Goal: Task Accomplishment & Management: Complete application form

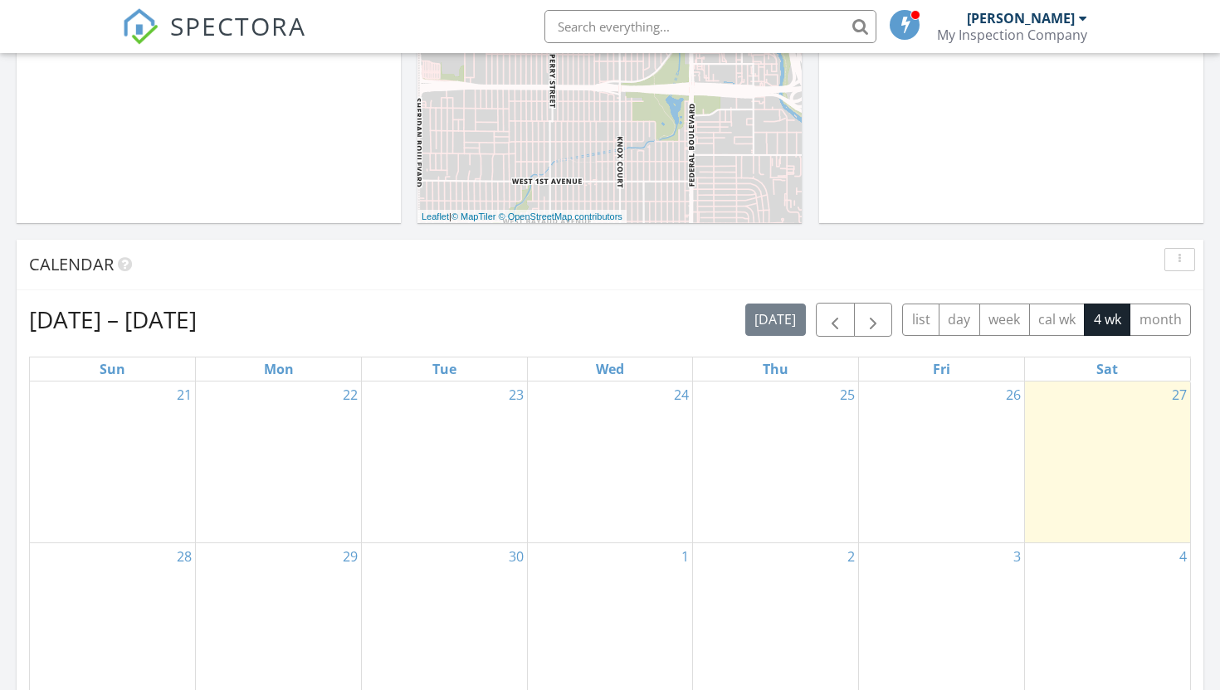
scroll to position [536, 0]
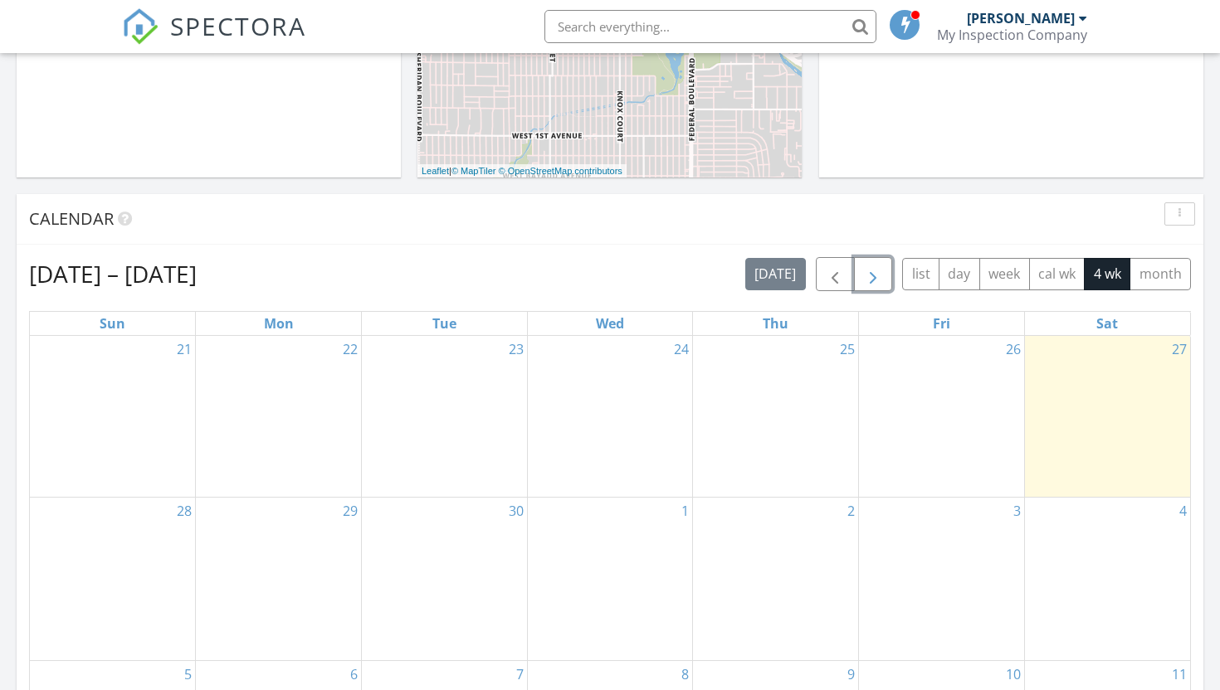
click at [855, 283] on button "button" at bounding box center [873, 274] width 39 height 34
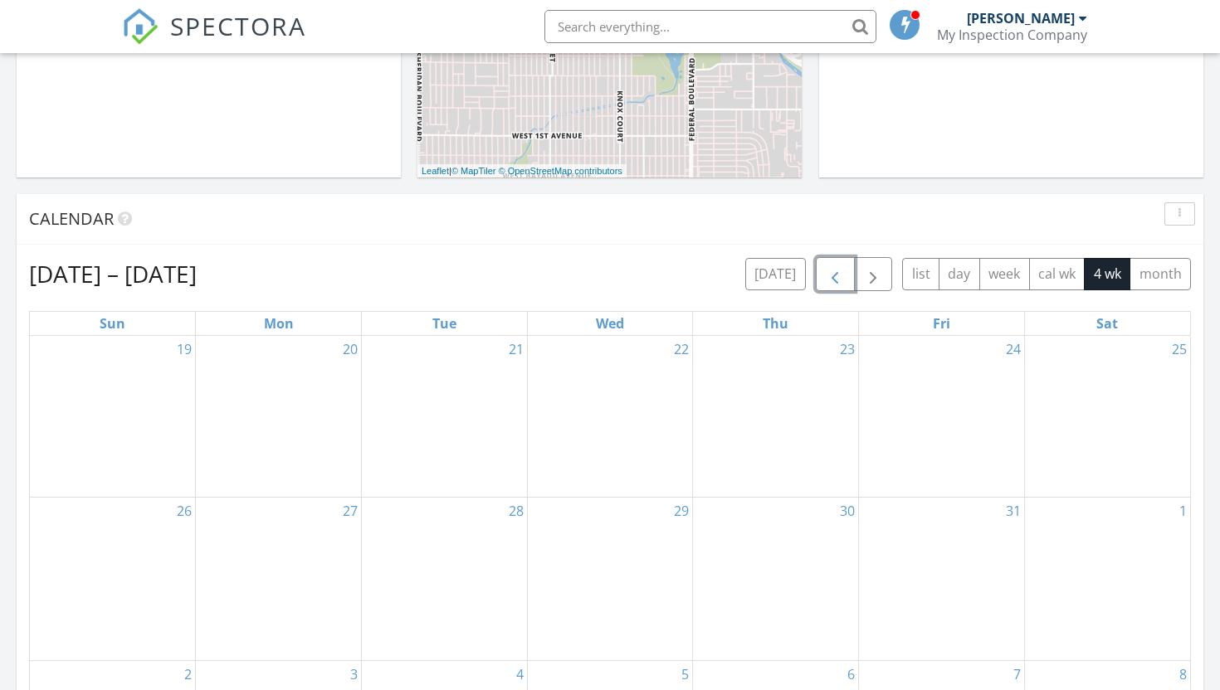
click at [848, 284] on button "button" at bounding box center [835, 274] width 39 height 34
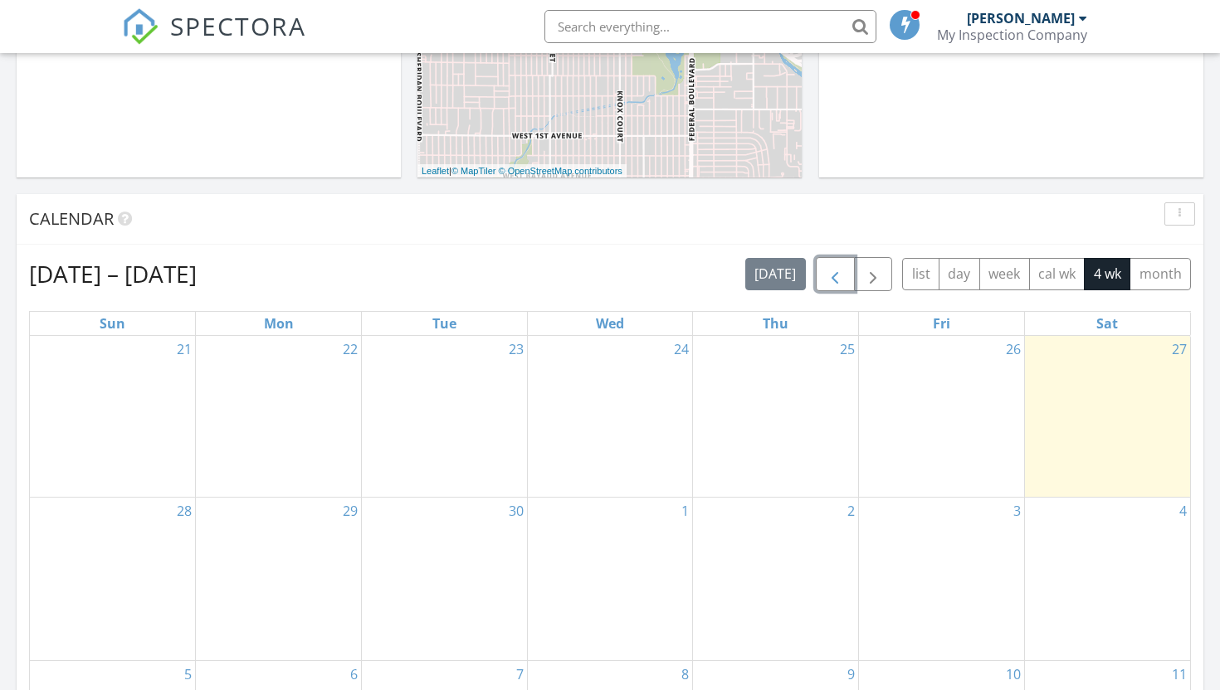
click at [848, 284] on button "button" at bounding box center [835, 274] width 39 height 34
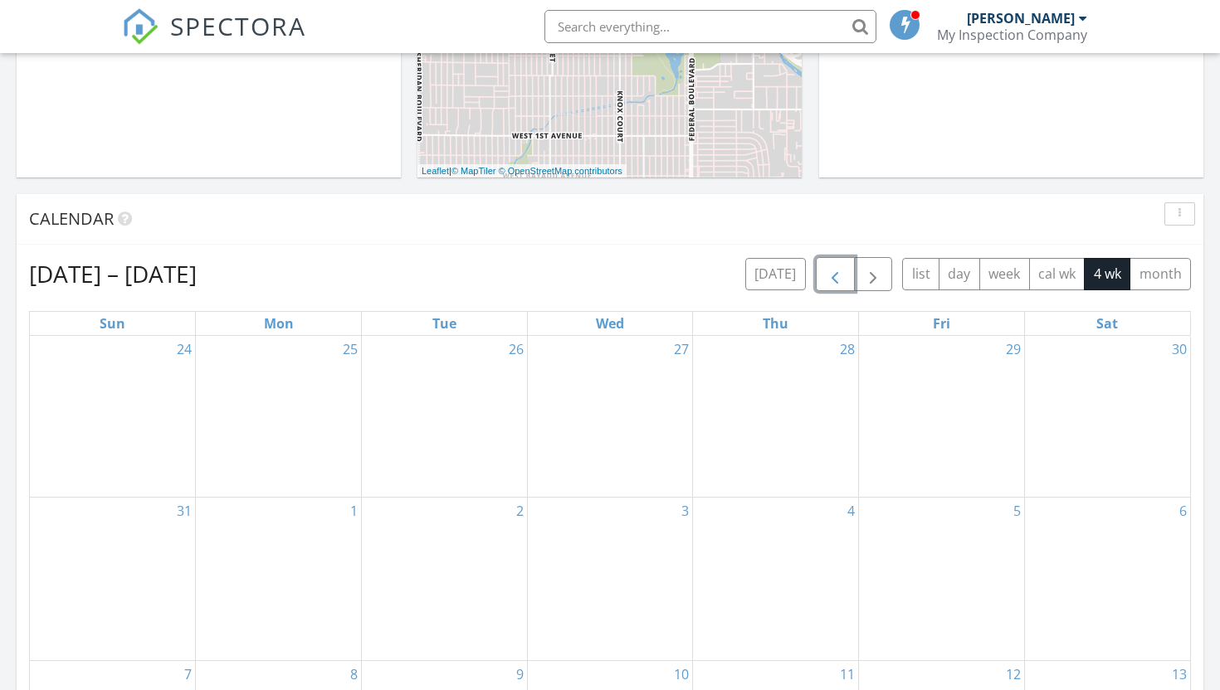
click at [848, 284] on button "button" at bounding box center [835, 274] width 39 height 34
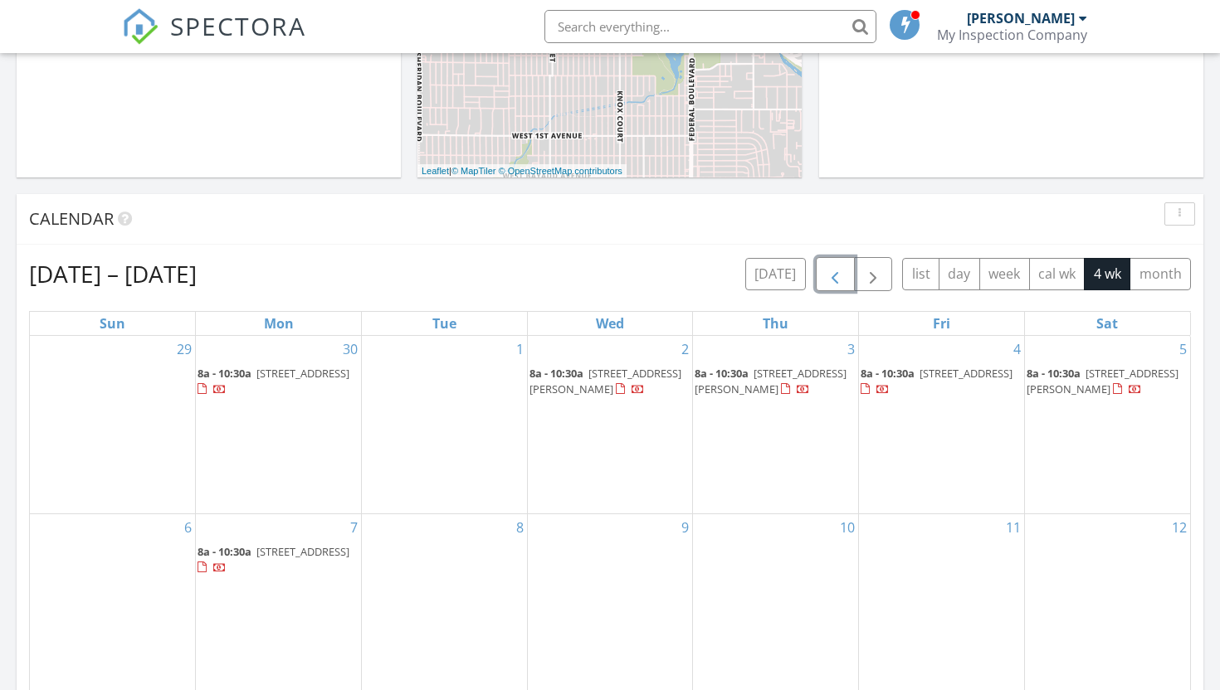
click at [848, 284] on button "button" at bounding box center [835, 274] width 39 height 34
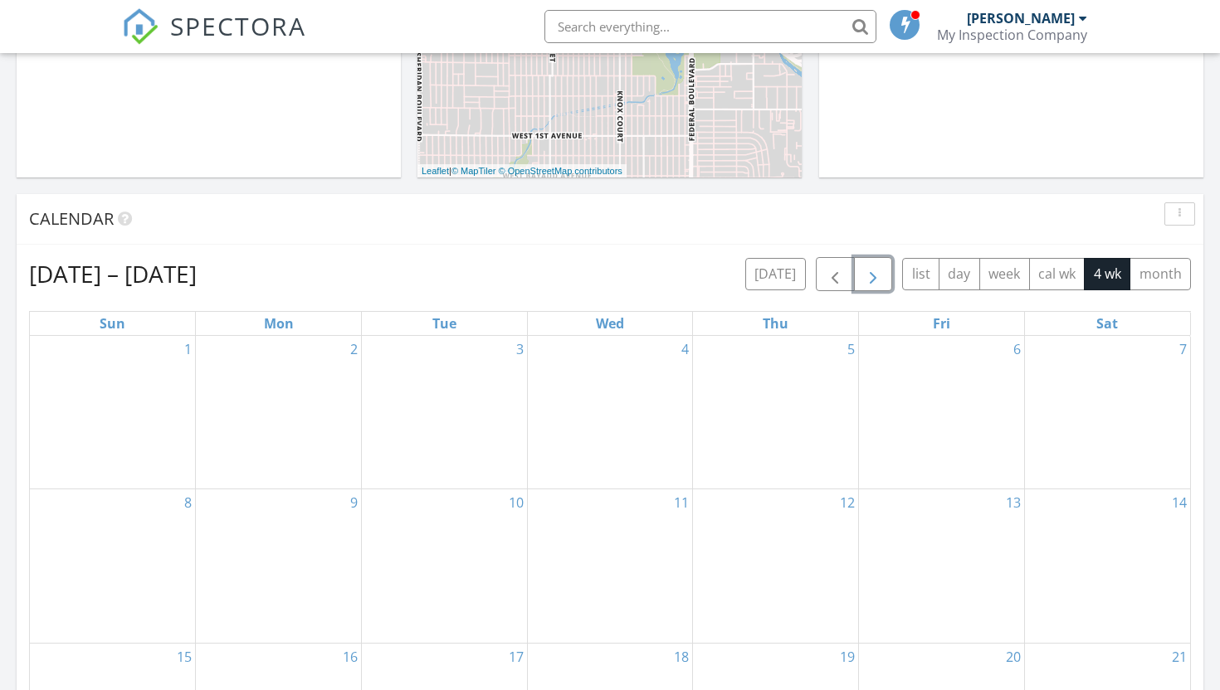
click at [869, 285] on span "button" at bounding box center [873, 275] width 20 height 20
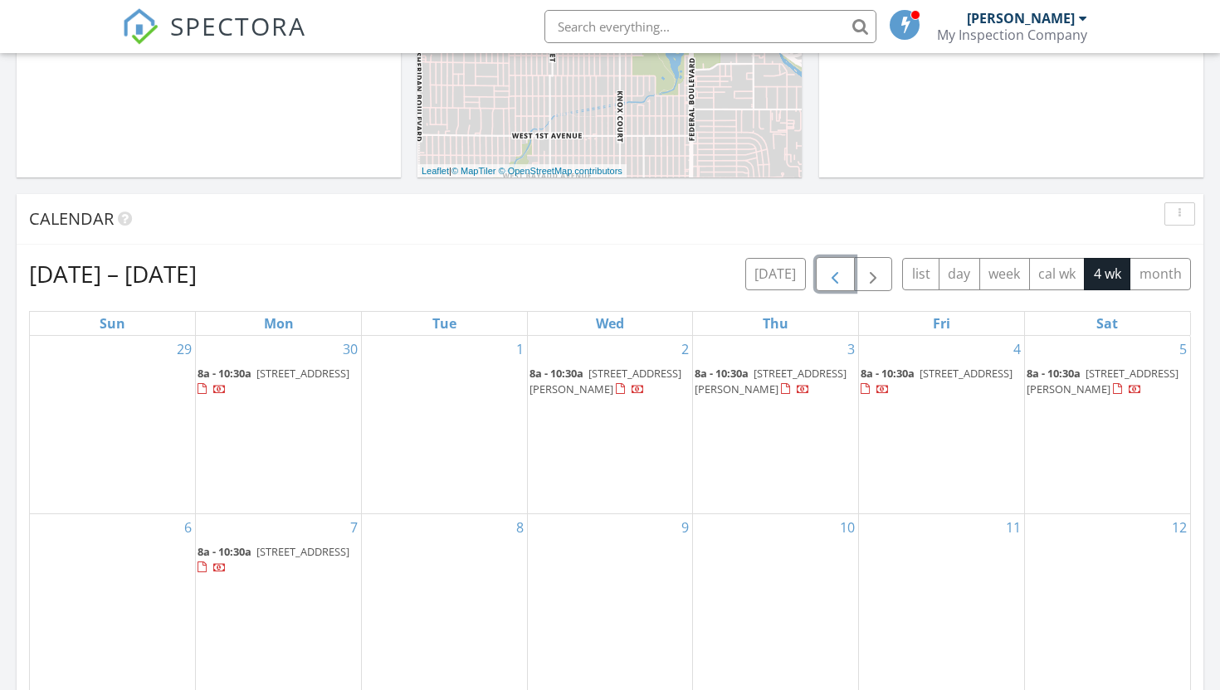
click at [843, 275] on span "button" at bounding box center [835, 275] width 20 height 20
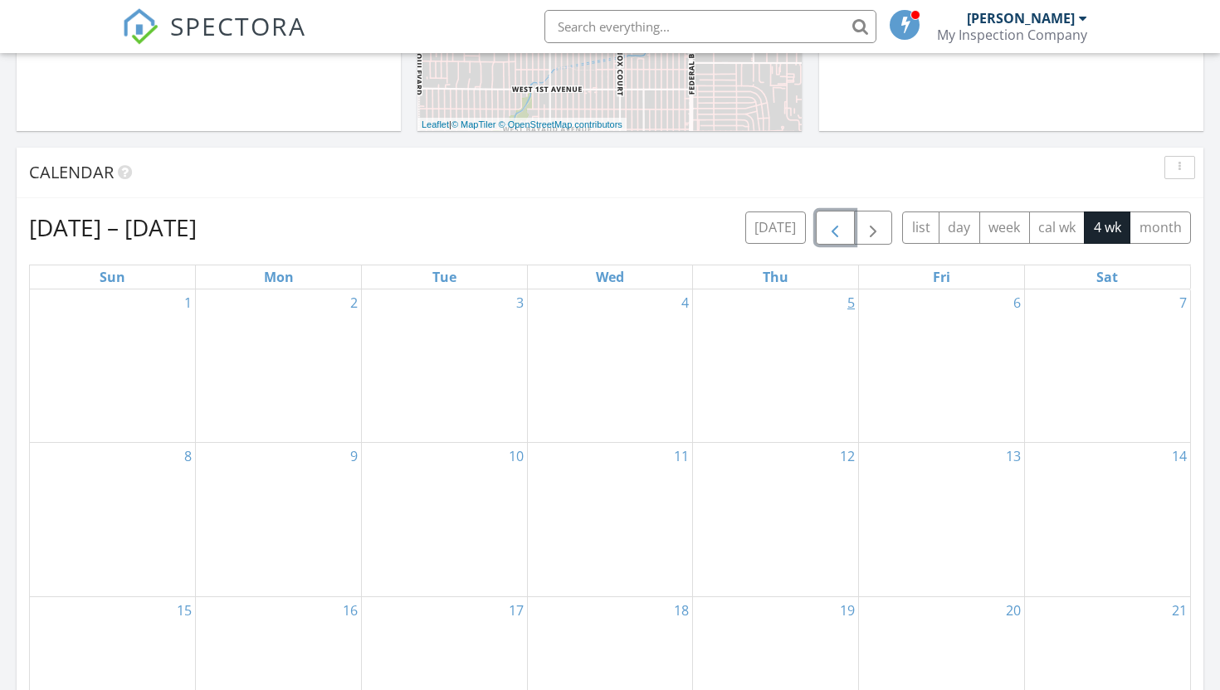
scroll to position [516, 0]
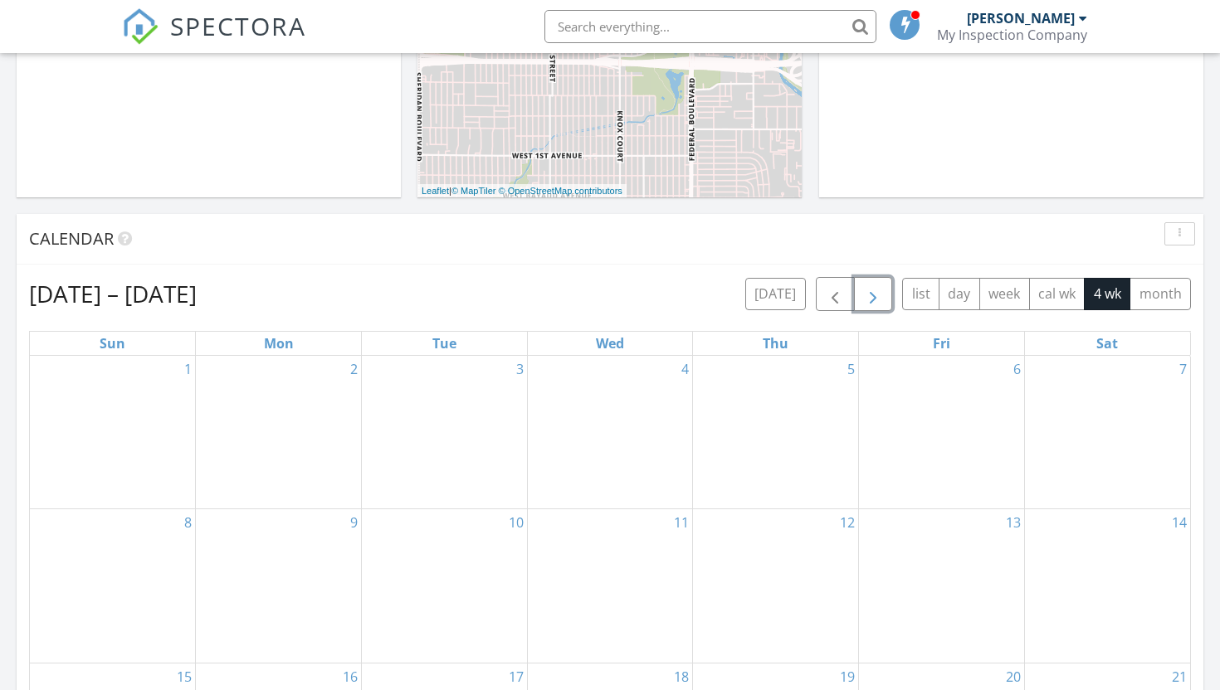
click at [879, 288] on span "button" at bounding box center [873, 295] width 20 height 20
click at [814, 291] on div "today list day week cal wk 4 wk month" at bounding box center [968, 294] width 446 height 34
click at [832, 296] on span "button" at bounding box center [835, 295] width 20 height 20
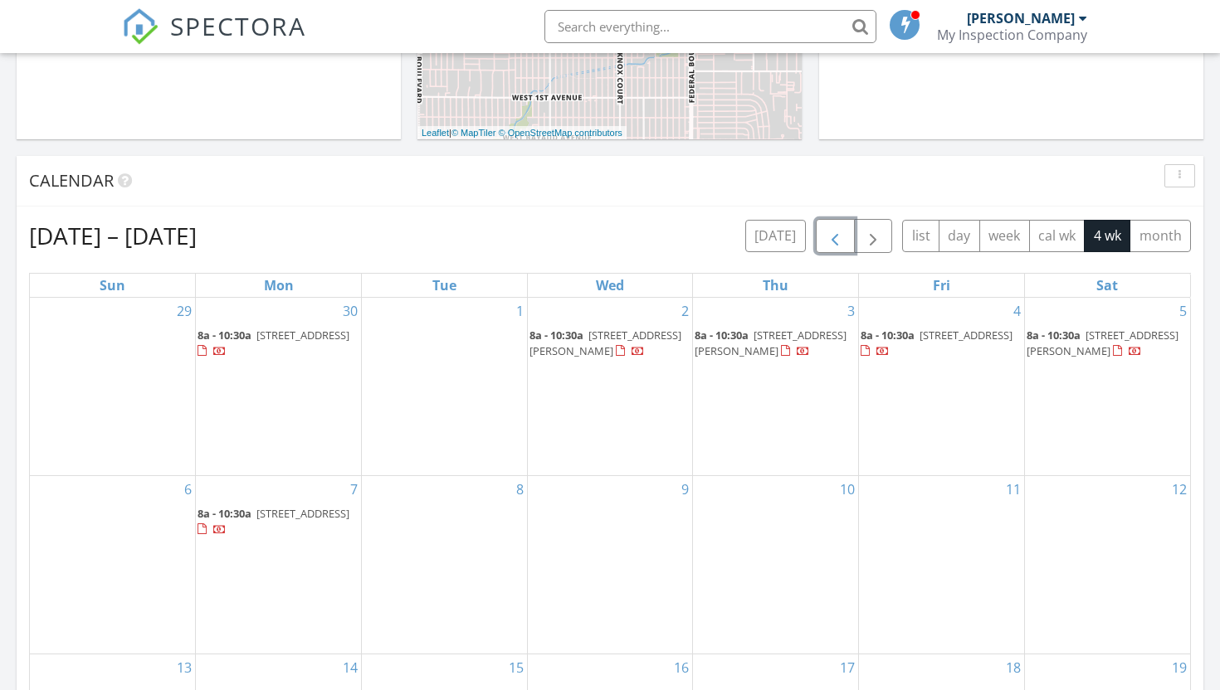
scroll to position [579, 0]
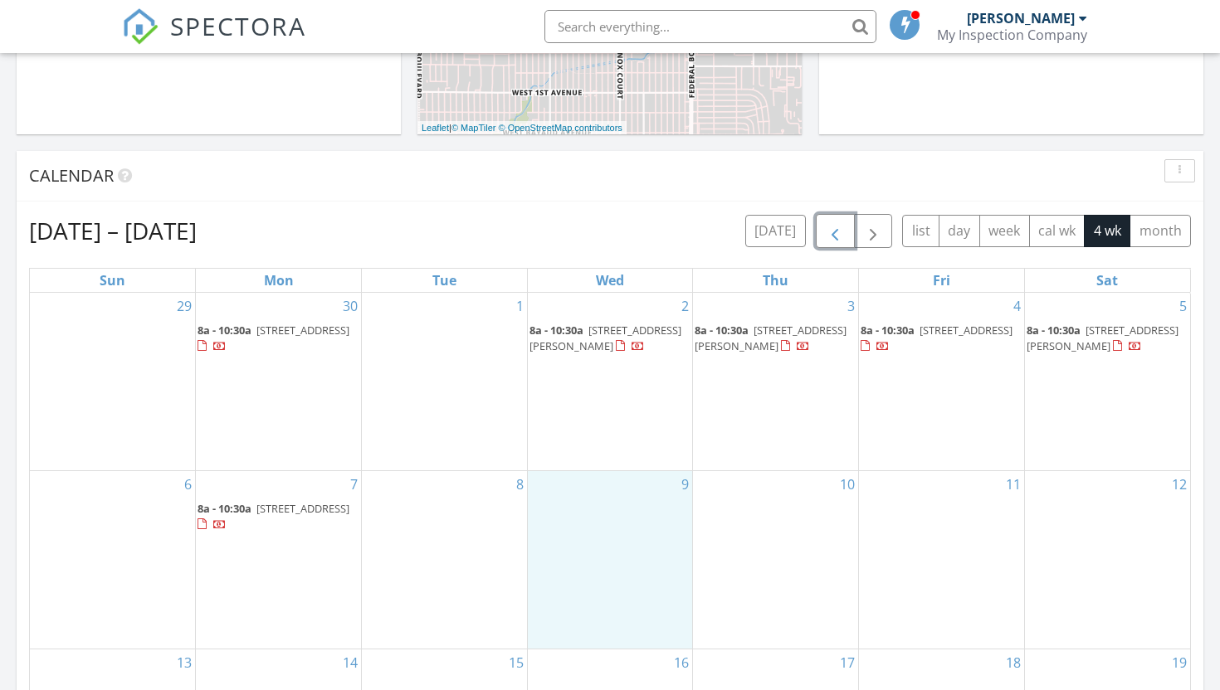
click at [636, 533] on div "9" at bounding box center [610, 560] width 165 height 178
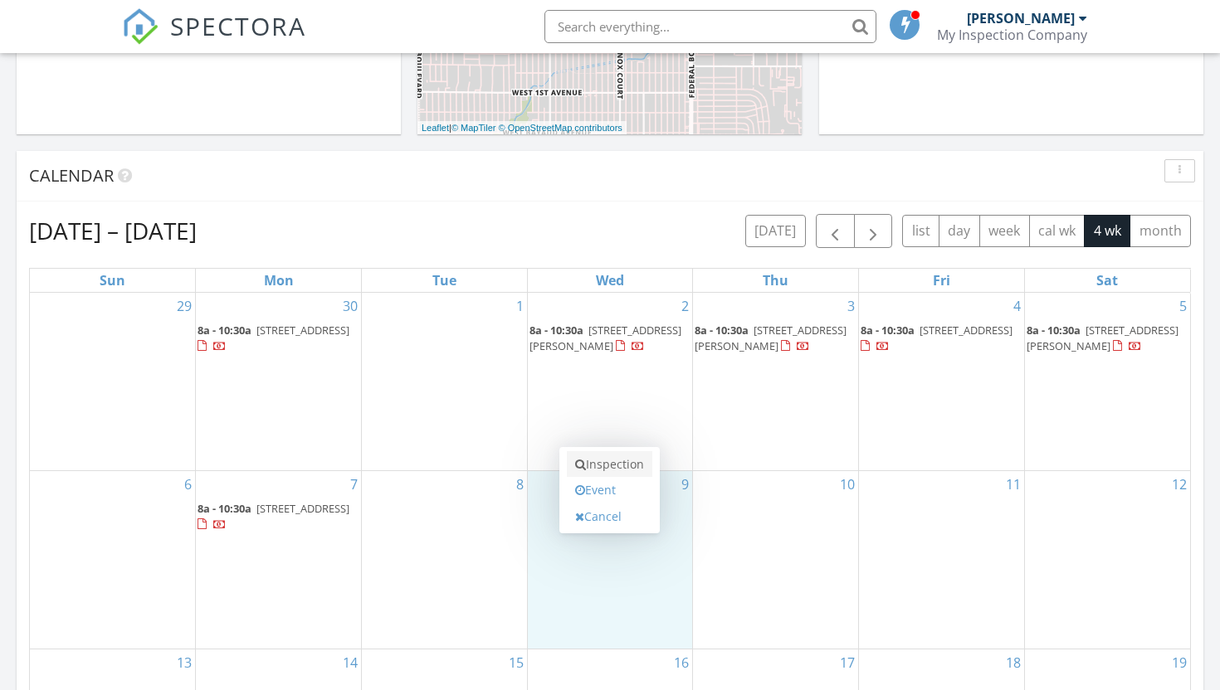
click at [637, 472] on link "Inspection" at bounding box center [609, 464] width 85 height 27
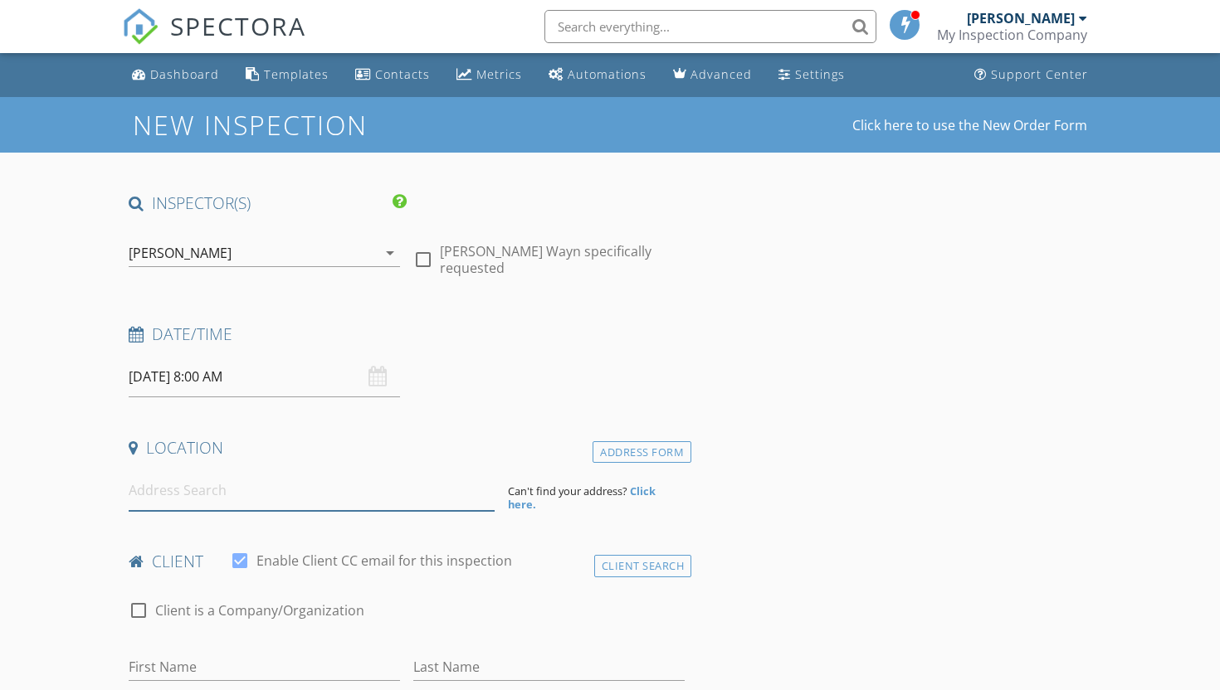
click at [291, 475] on input at bounding box center [312, 490] width 366 height 41
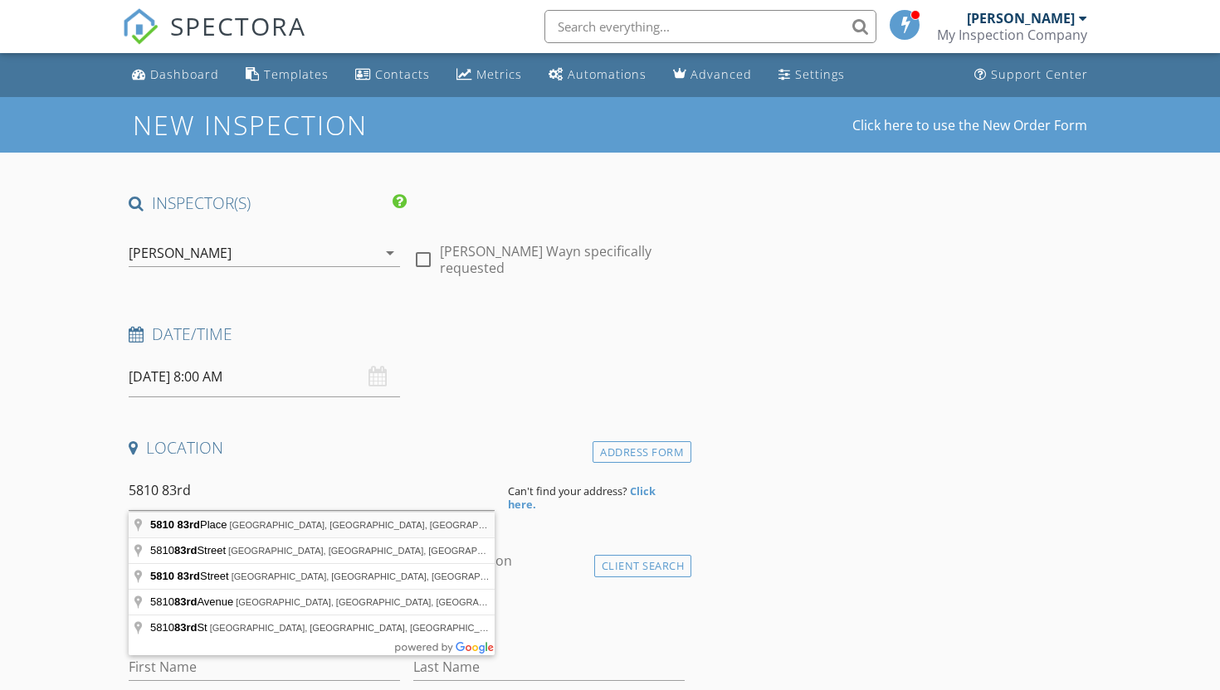
type input "[STREET_ADDRESS]"
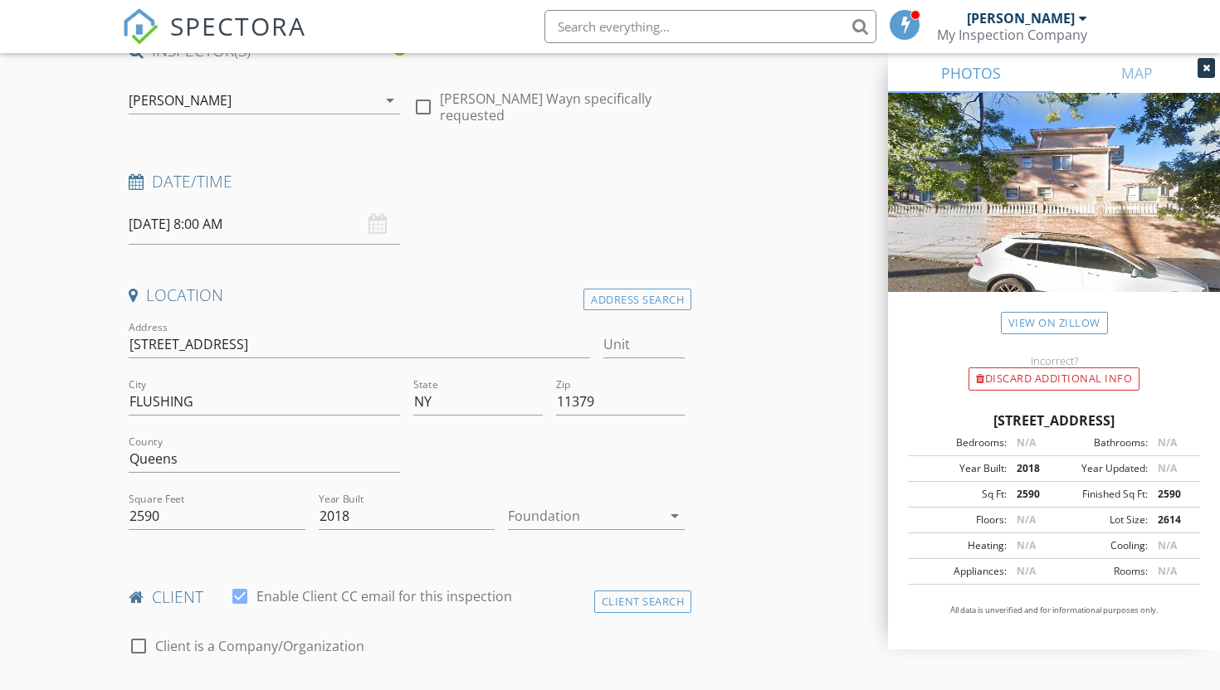
scroll to position [156, 0]
click at [603, 520] on div at bounding box center [584, 512] width 153 height 27
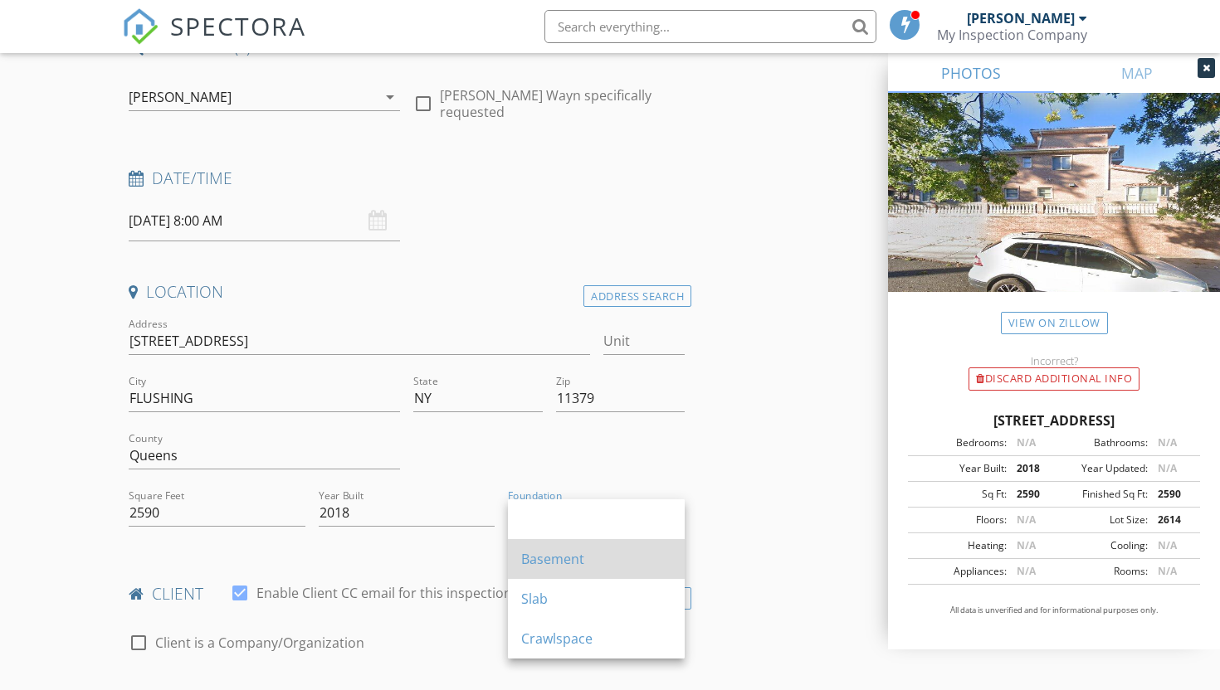
click at [596, 557] on div "Basement" at bounding box center [596, 559] width 150 height 20
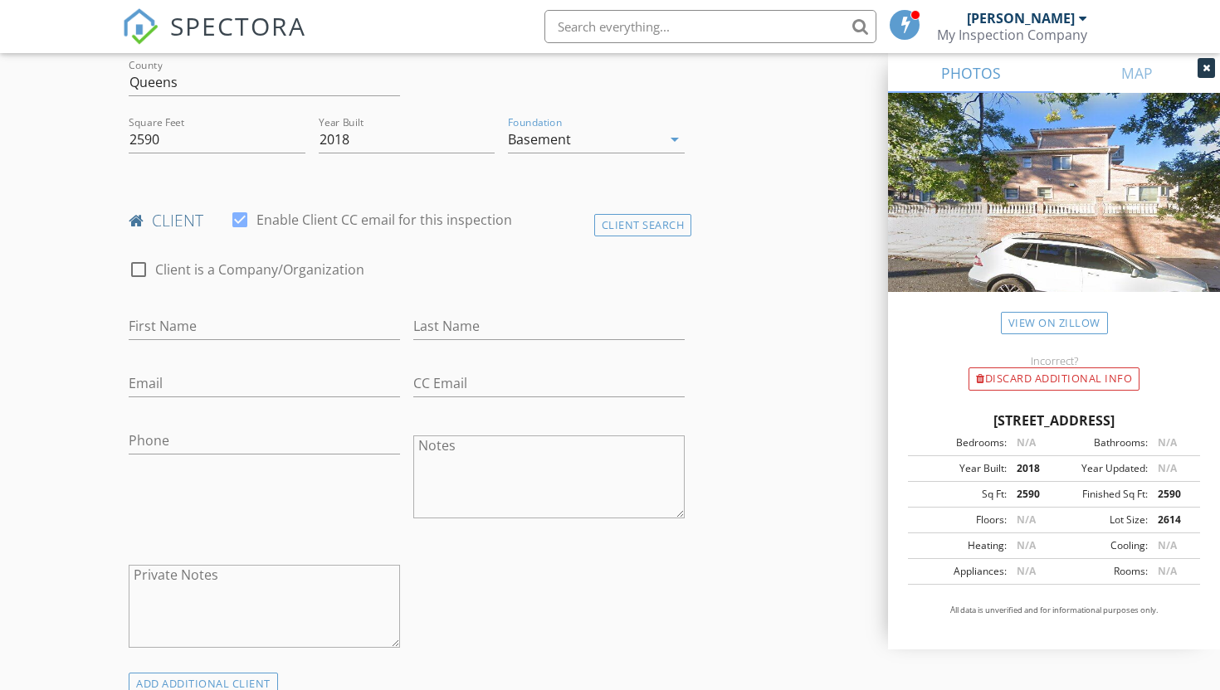
scroll to position [540, 0]
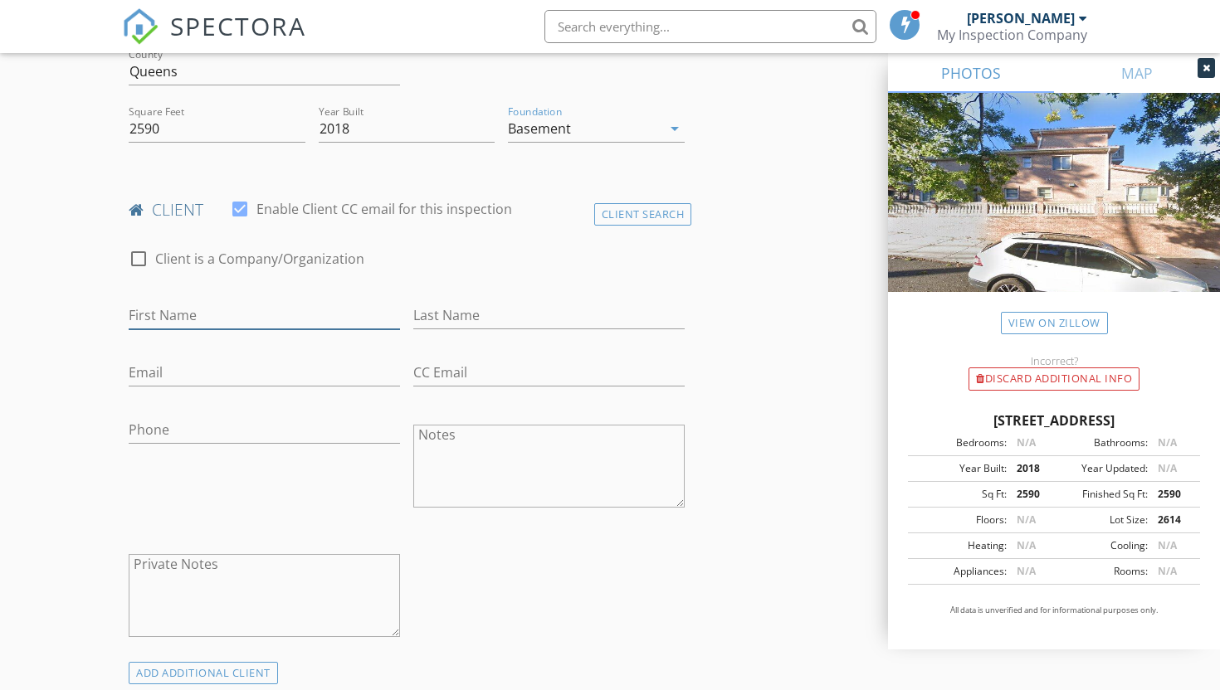
click at [353, 324] on input "First Name" at bounding box center [264, 315] width 271 height 27
type input "The Brooklyn School of Real Estate"
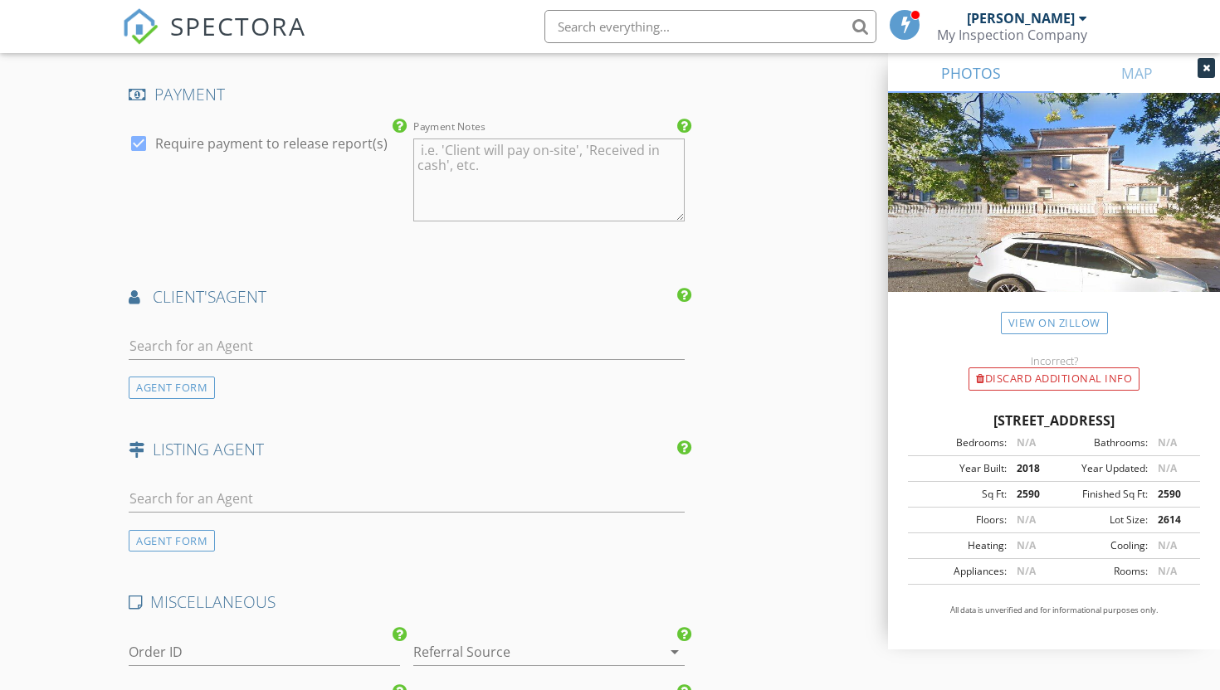
scroll to position [1630, 0]
click at [394, 342] on input "text" at bounding box center [407, 349] width 556 height 27
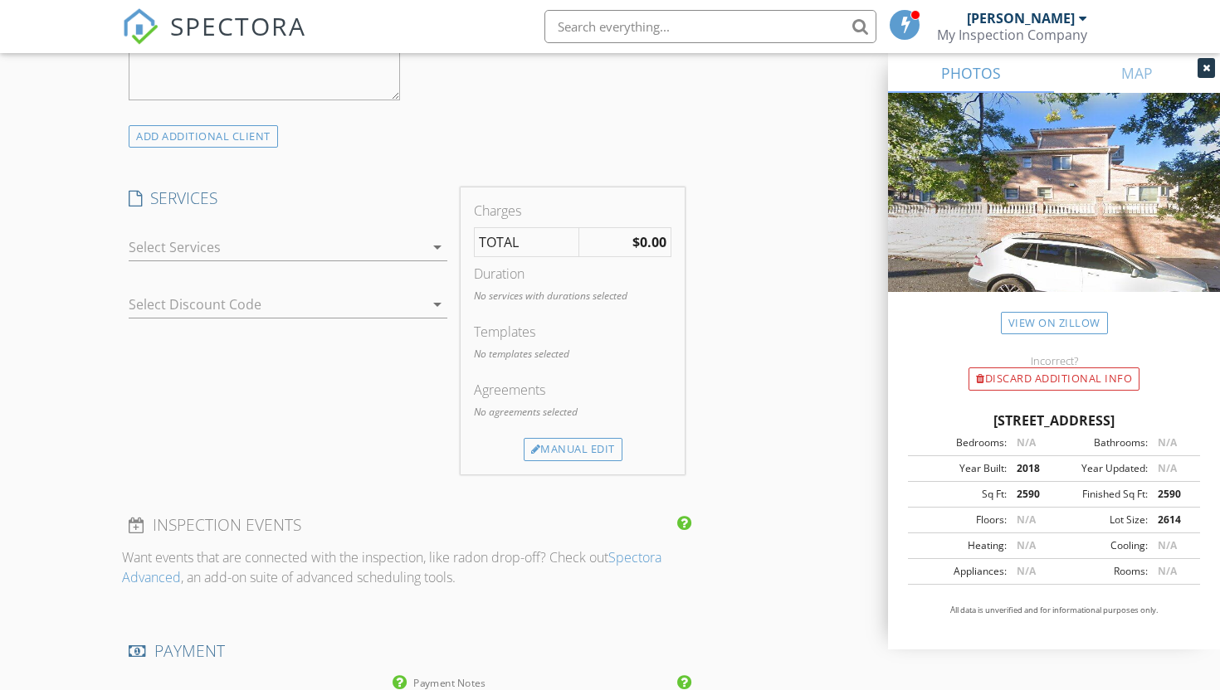
scroll to position [1079, 0]
click at [333, 242] on div at bounding box center [276, 245] width 295 height 27
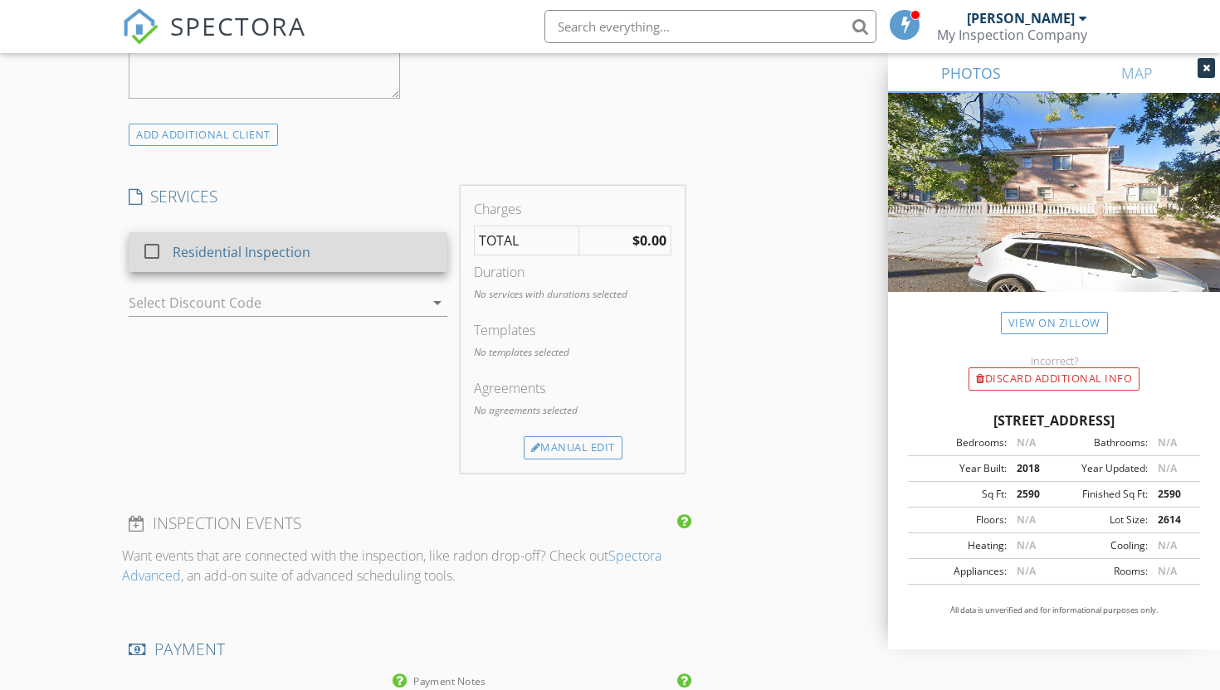
click at [332, 268] on div "Residential Inspection" at bounding box center [303, 252] width 261 height 33
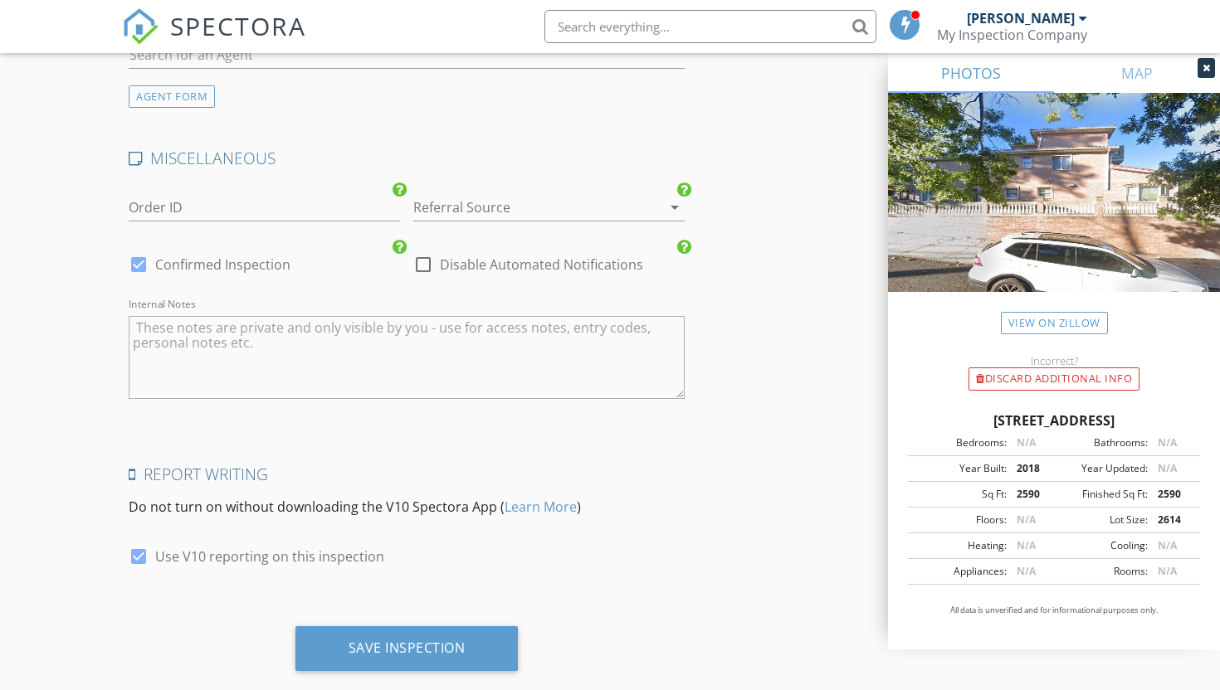
scroll to position [2123, 0]
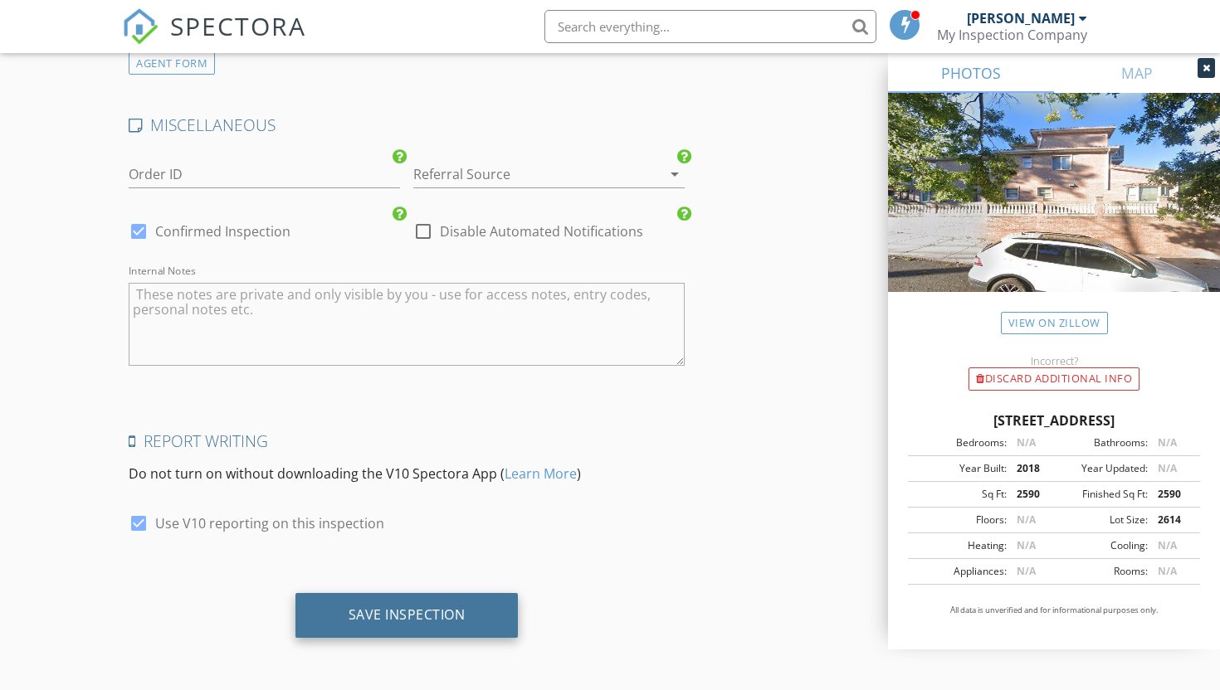
click at [418, 601] on div "Save Inspection" at bounding box center [406, 615] width 223 height 45
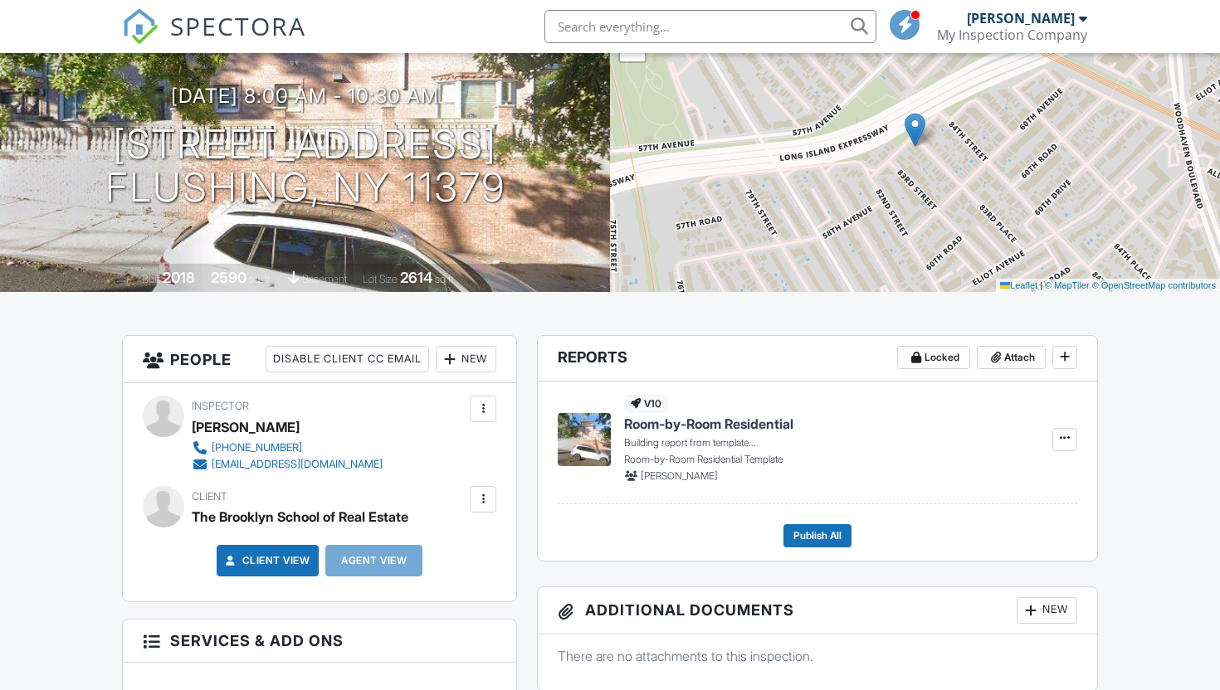
scroll to position [155, 0]
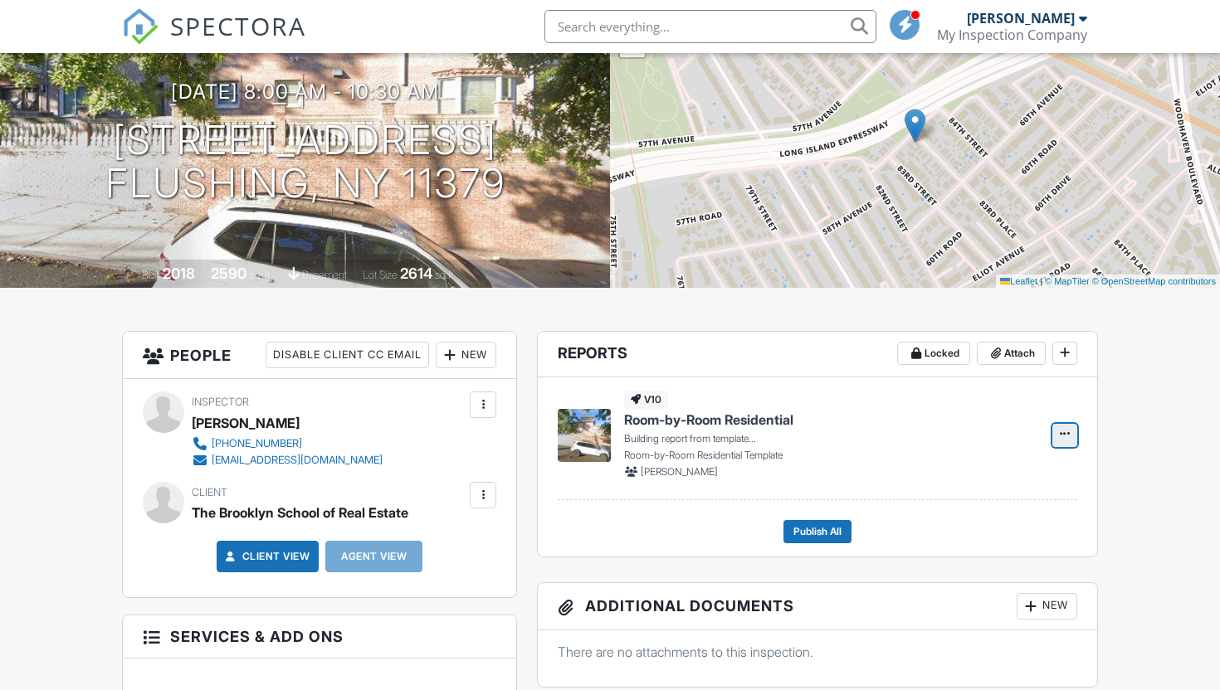
click at [1069, 440] on icon at bounding box center [1064, 434] width 10 height 12
click at [933, 422] on h4 "Room-by-Room Residential" at bounding box center [828, 420] width 408 height 18
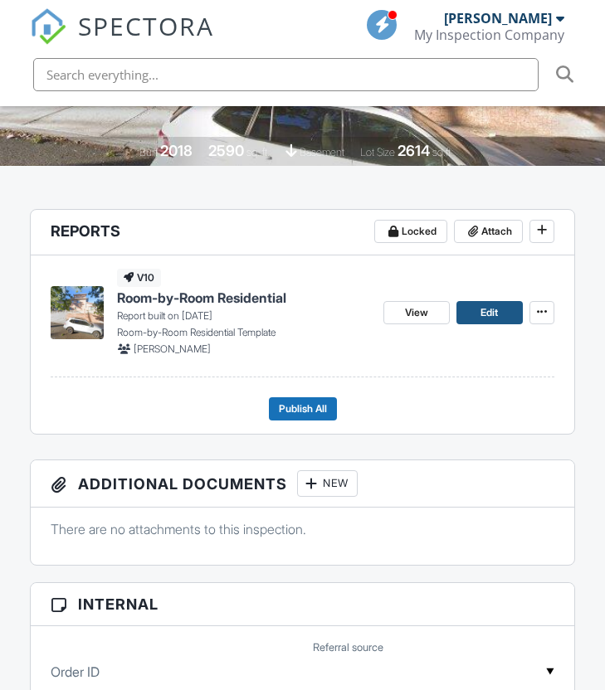
scroll to position [274, 0]
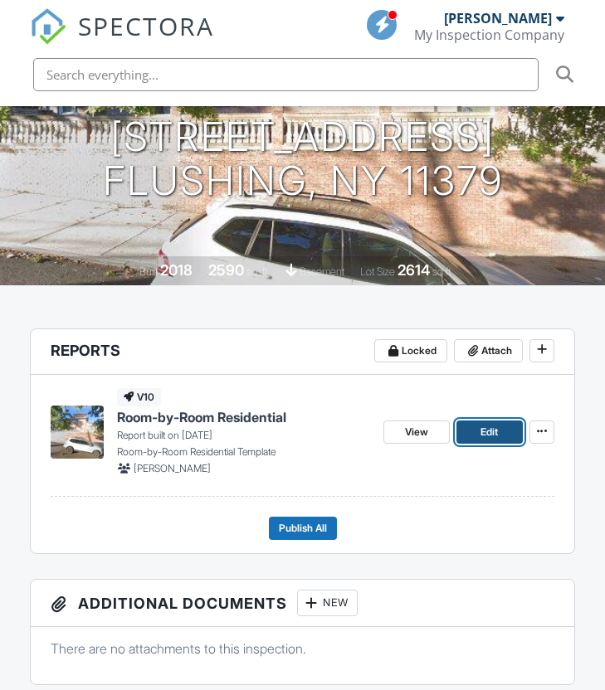
click at [489, 425] on span "Edit" at bounding box center [488, 432] width 17 height 17
